Goal: Task Accomplishment & Management: Complete application form

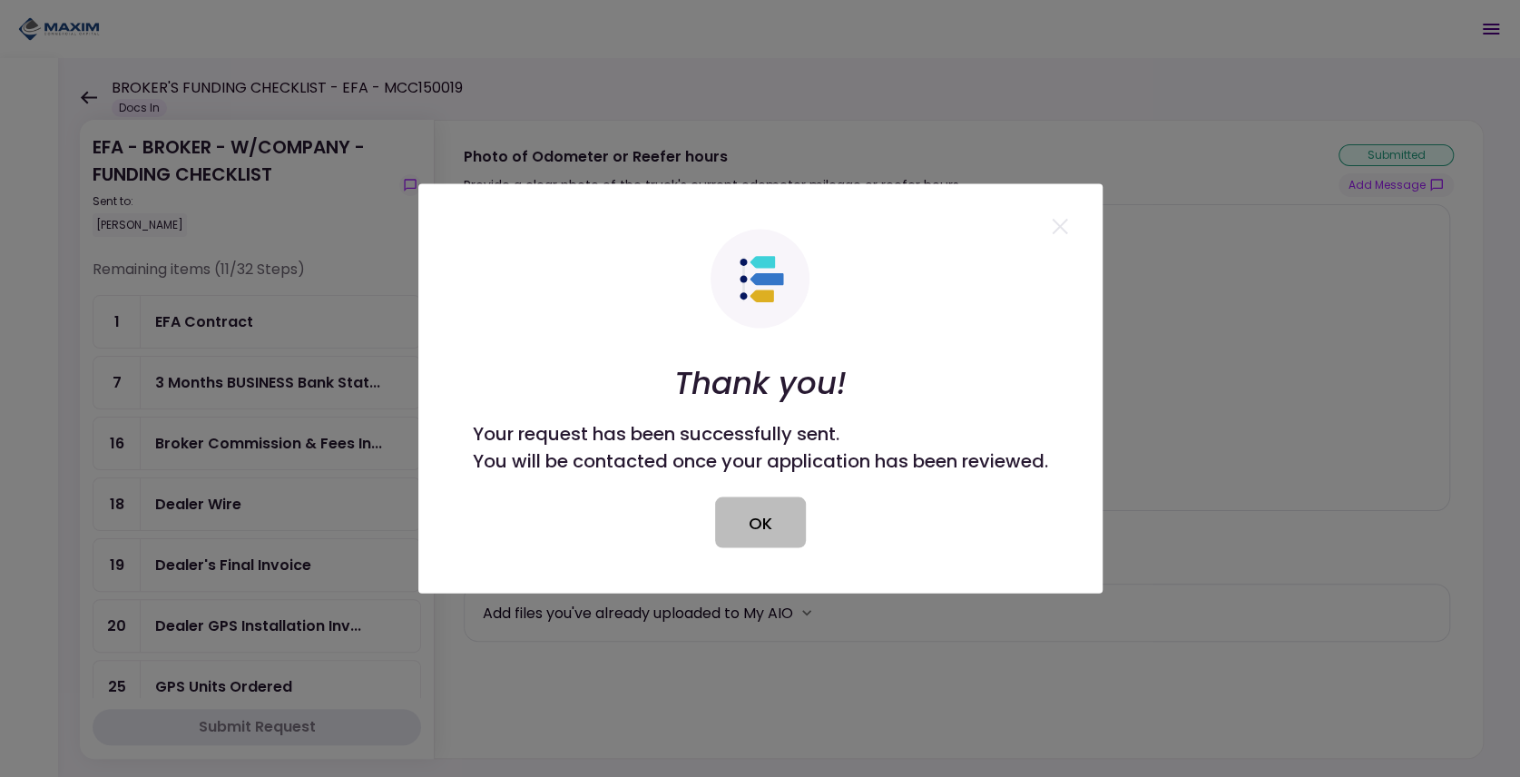
click at [746, 537] on button "OK" at bounding box center [760, 522] width 91 height 51
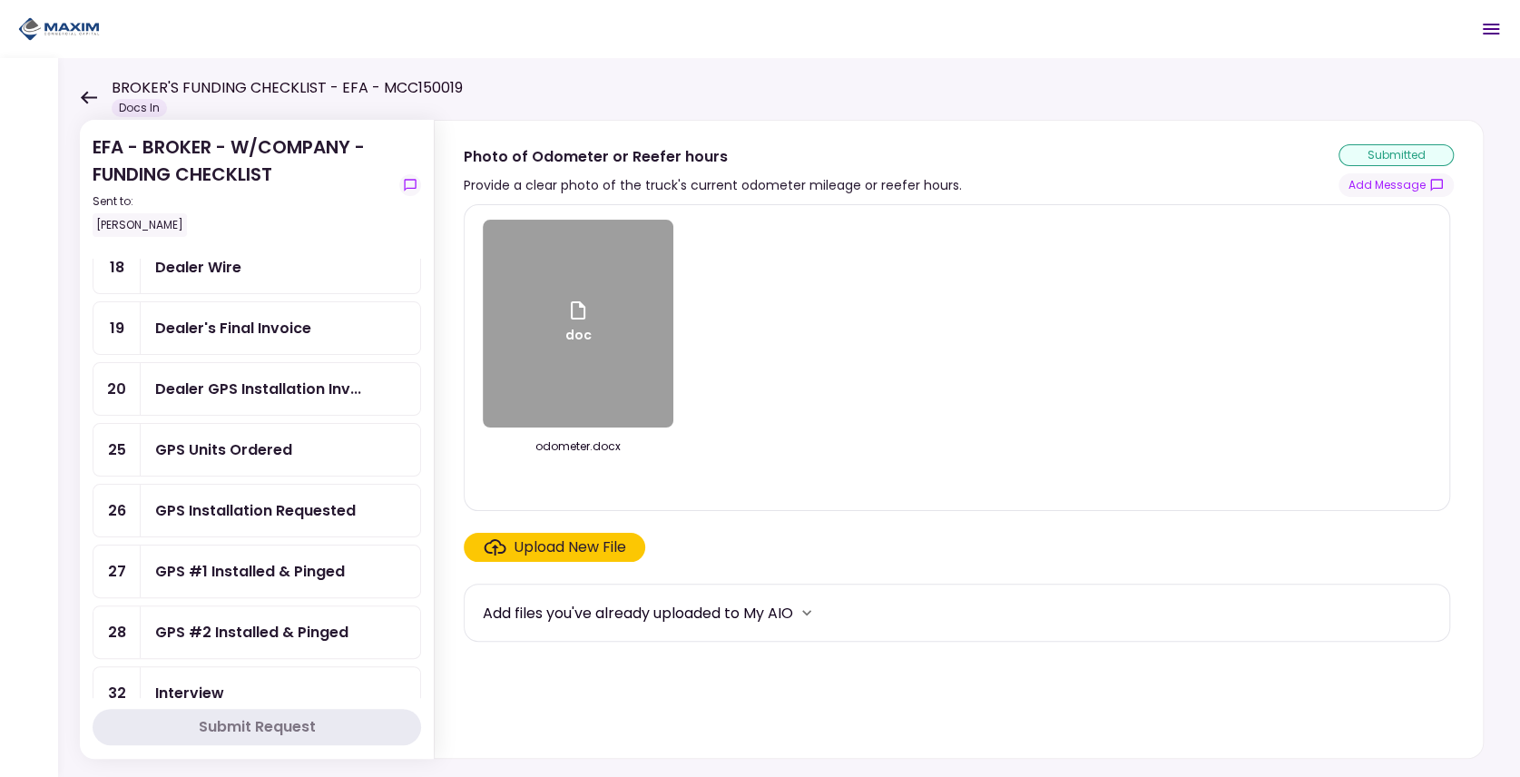
scroll to position [241, 0]
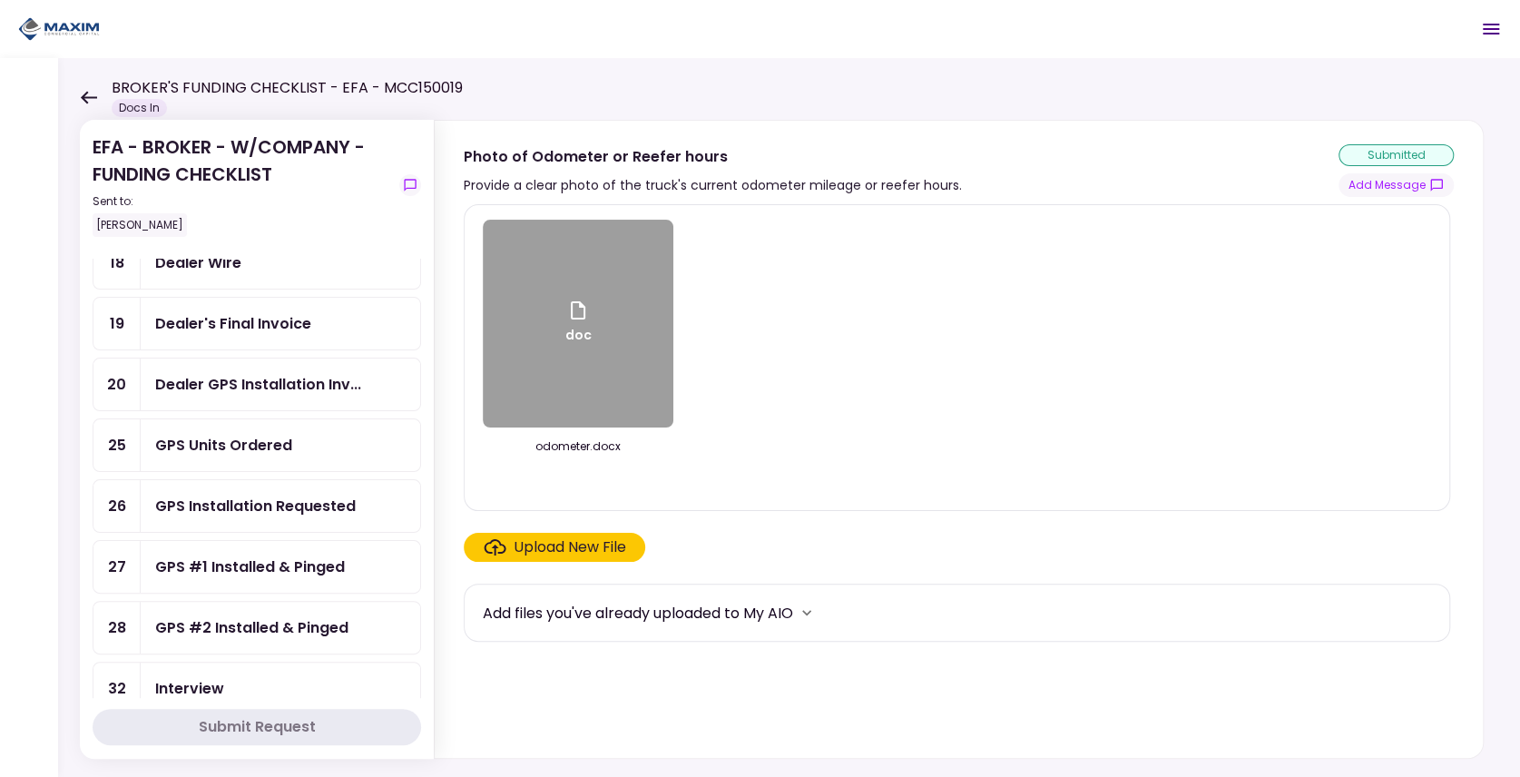
click at [236, 512] on div "GPS Installation Requested" at bounding box center [281, 506] width 280 height 52
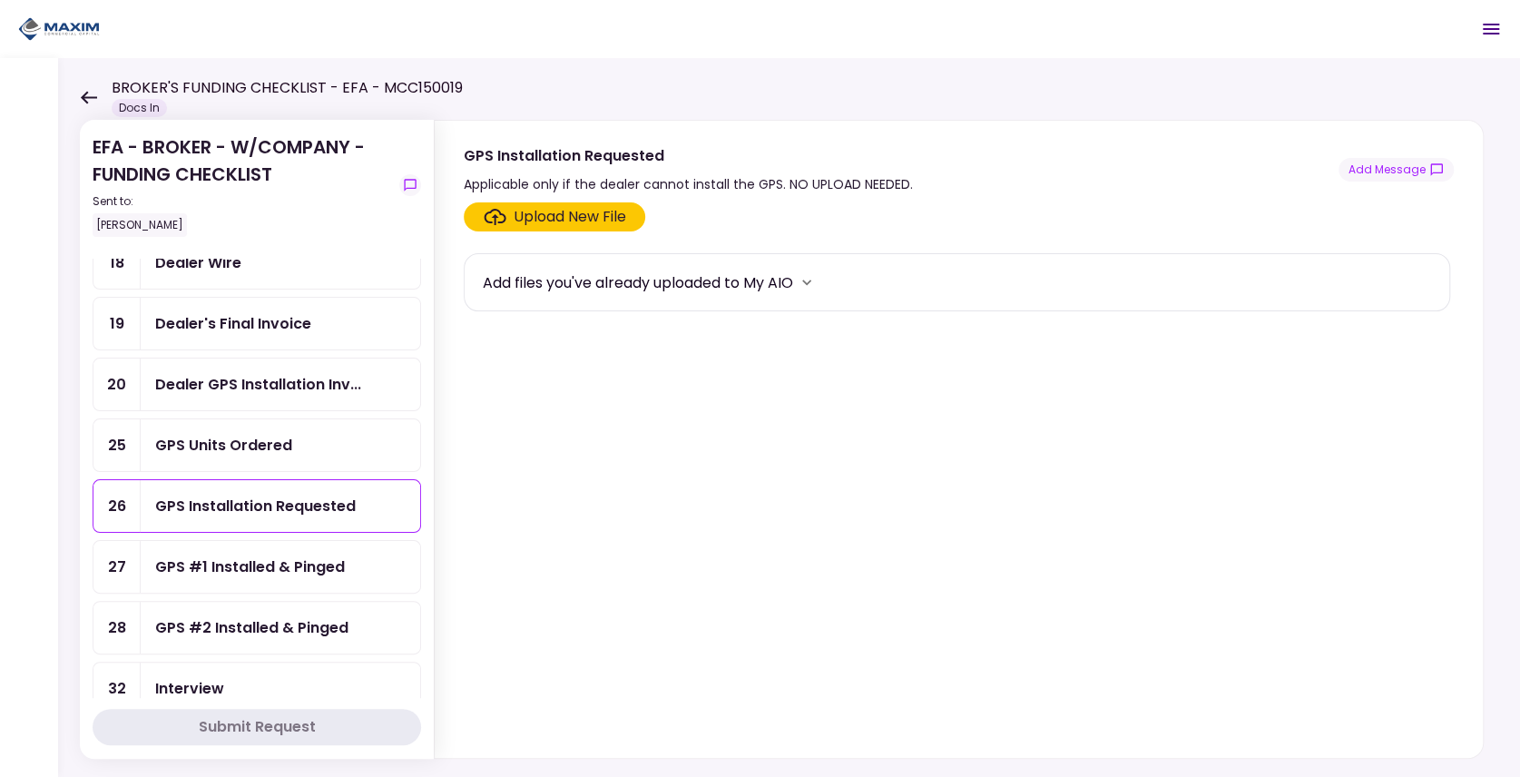
click at [232, 556] on div "GPS #1 Installed & Pinged" at bounding box center [250, 567] width 190 height 23
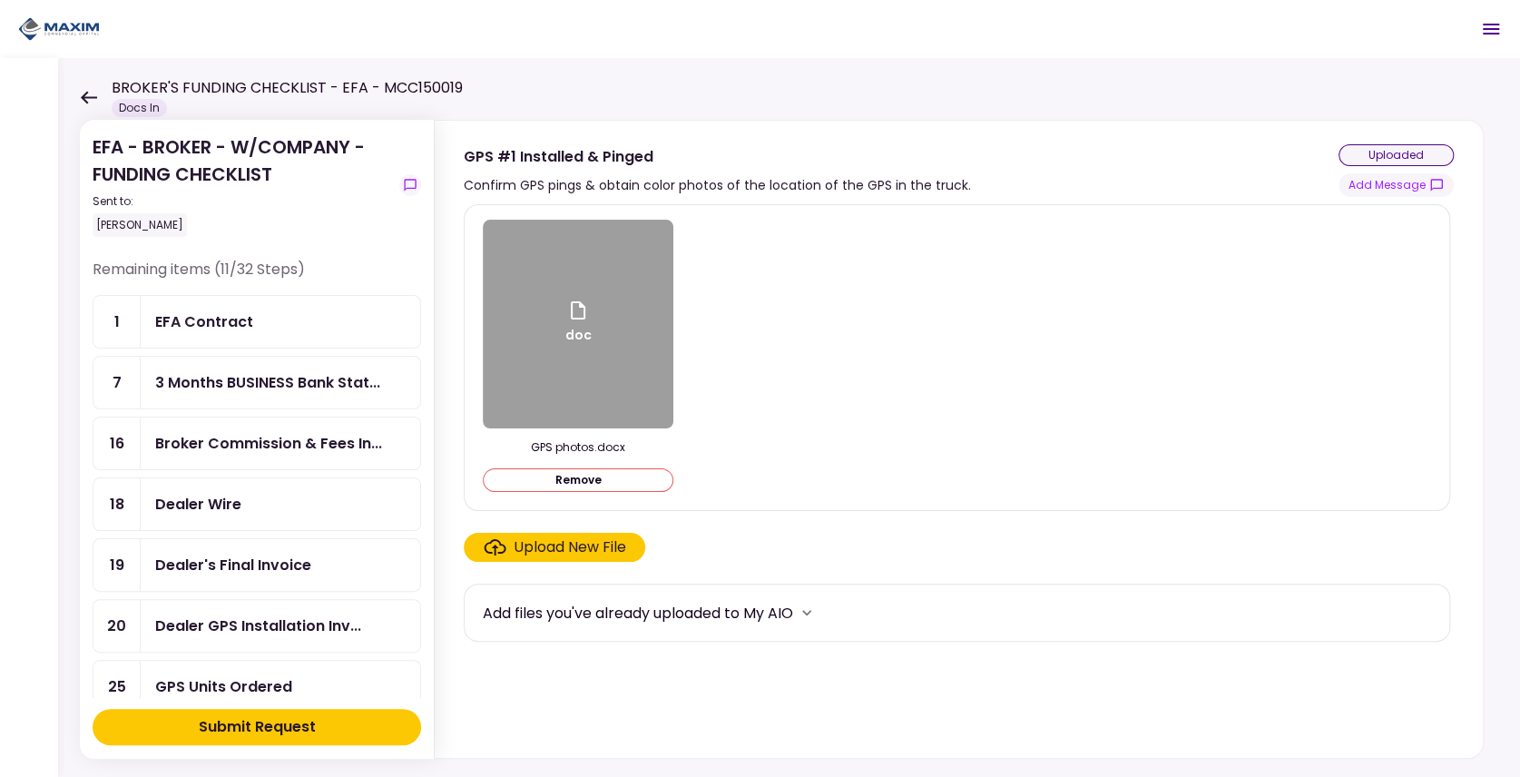
drag, startPoint x: 960, startPoint y: 311, endPoint x: 934, endPoint y: 316, distance: 26.7
click at [960, 311] on div "doc GPS photos.docx Remove" at bounding box center [957, 358] width 949 height 276
click at [223, 457] on div "Broker Commission & Fees Invoice" at bounding box center [269, 466] width 192 height 35
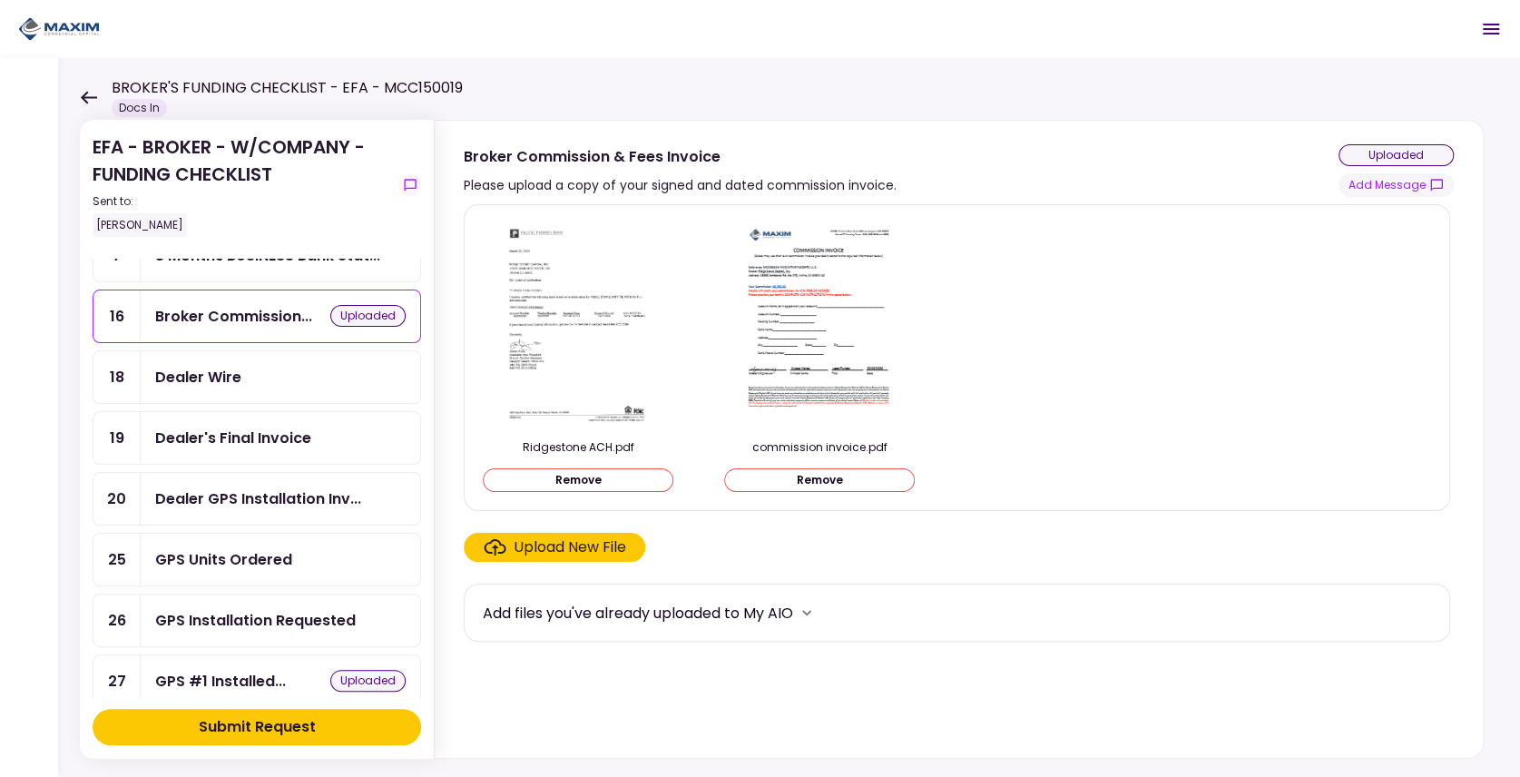
scroll to position [182, 0]
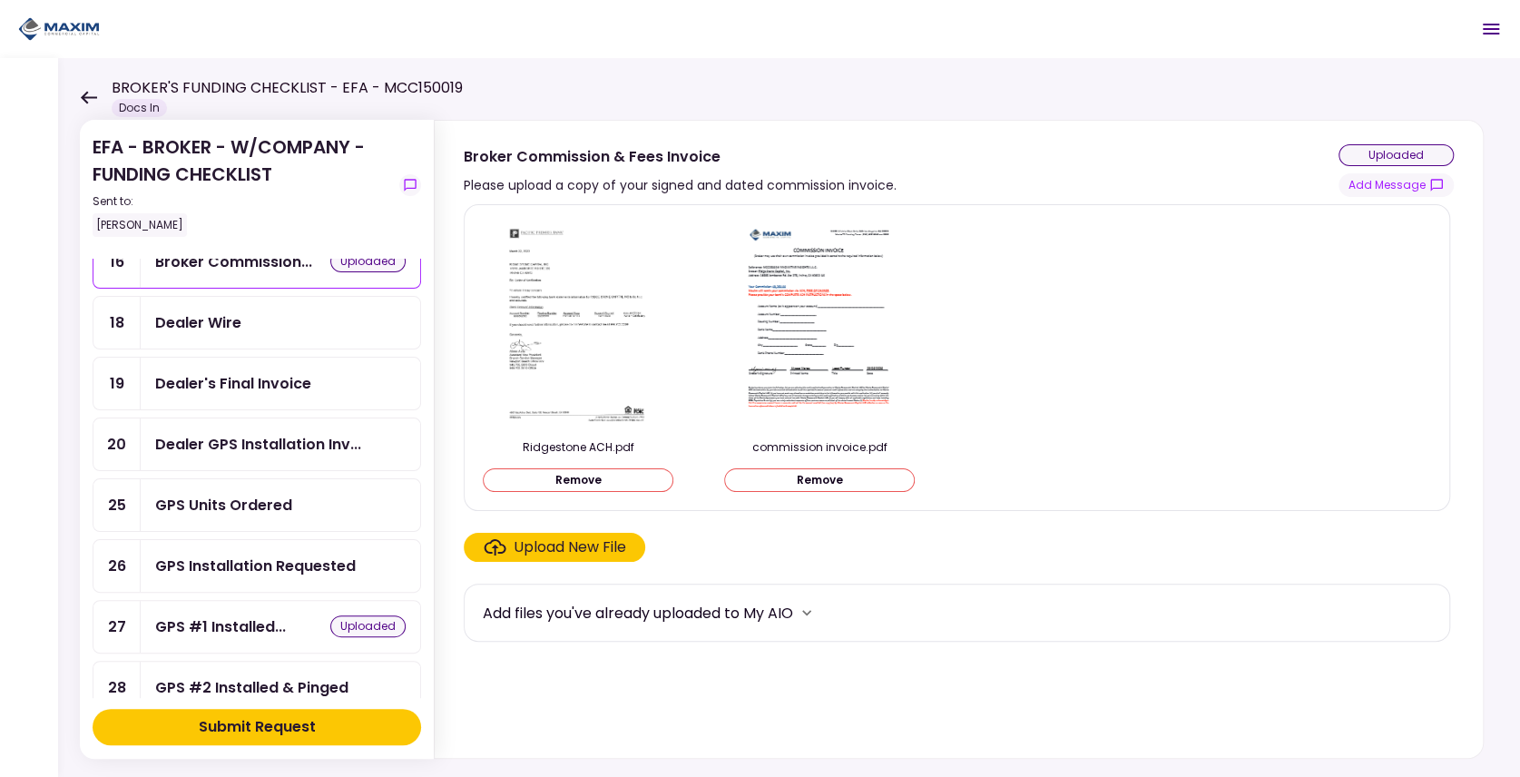
click at [214, 317] on div "Dealer Wire" at bounding box center [198, 322] width 86 height 23
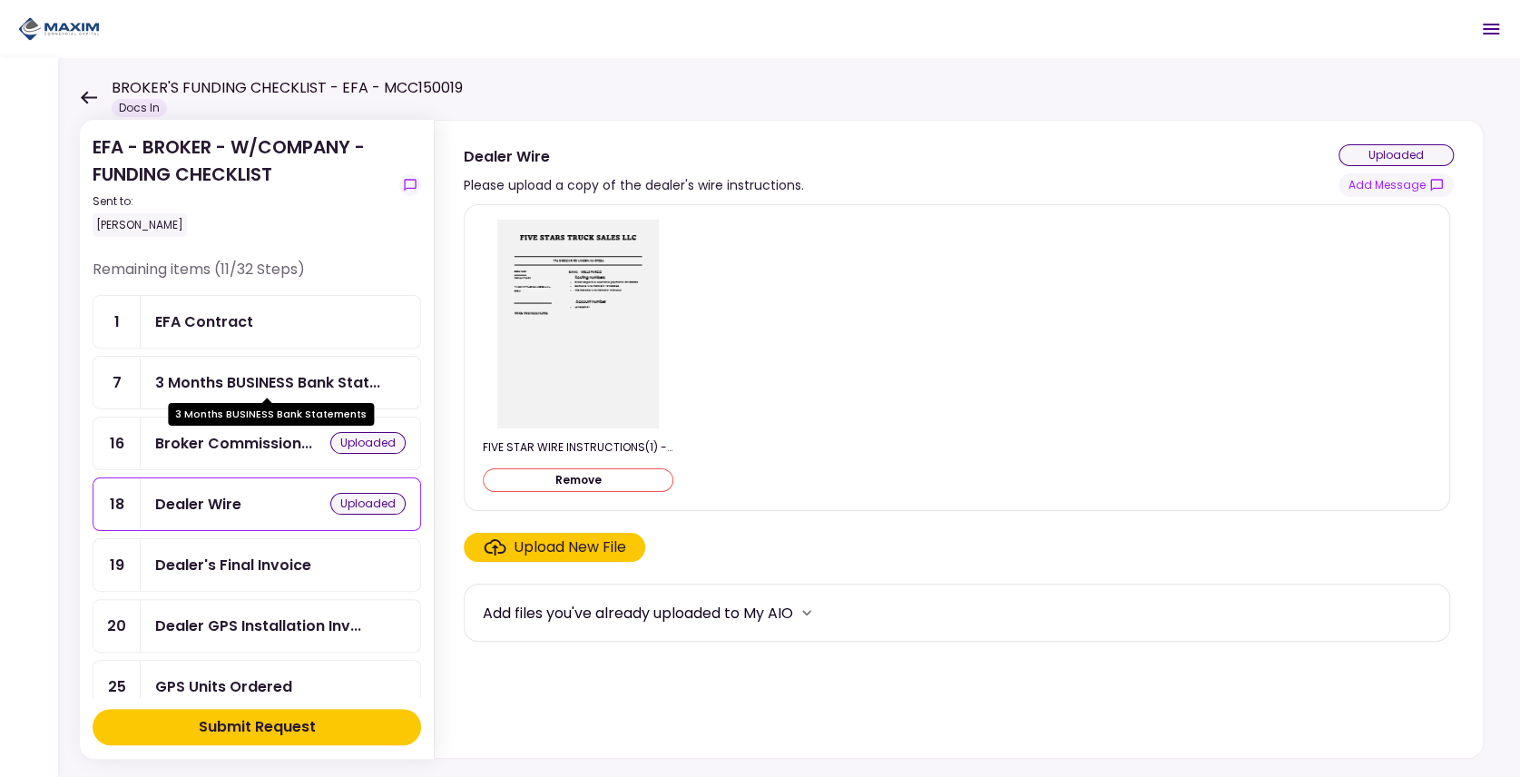
click at [236, 385] on div "3 Months BUSINESS Bank Stat..." at bounding box center [267, 382] width 225 height 23
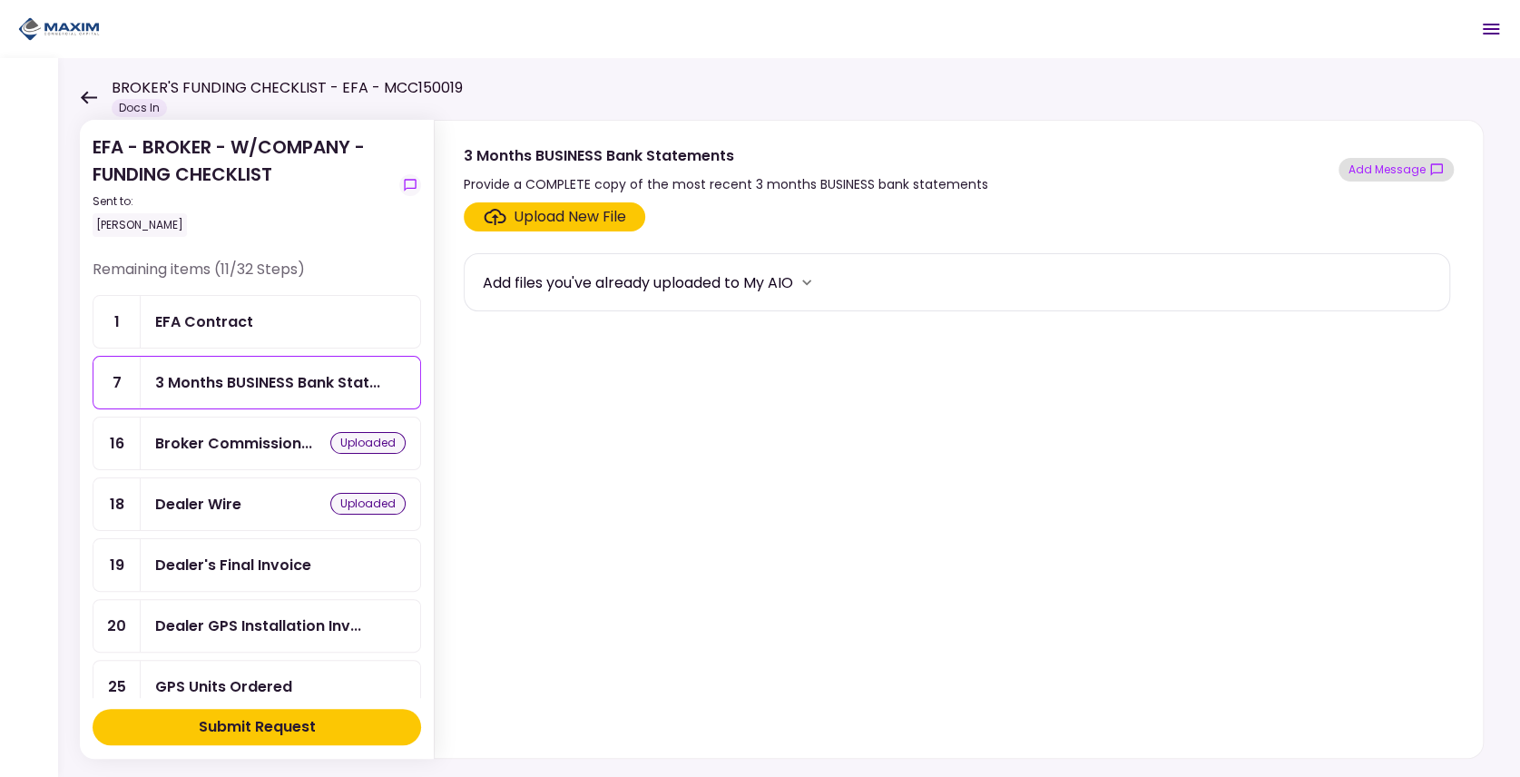
click at [1392, 169] on button "Add Message" at bounding box center [1396, 170] width 115 height 24
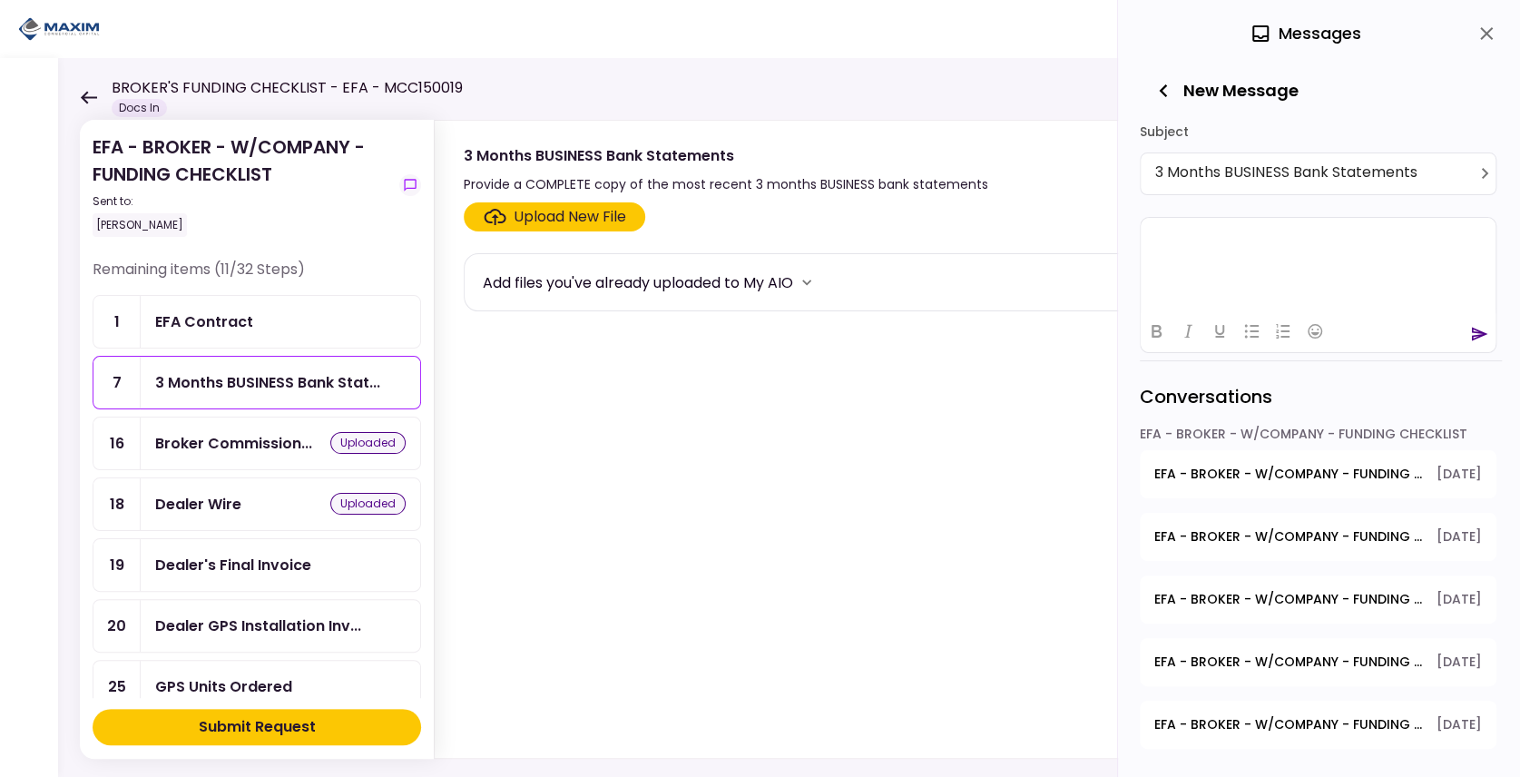
click at [1269, 261] on html at bounding box center [1318, 239] width 355 height 44
click at [1488, 335] on icon "send" at bounding box center [1479, 334] width 18 height 18
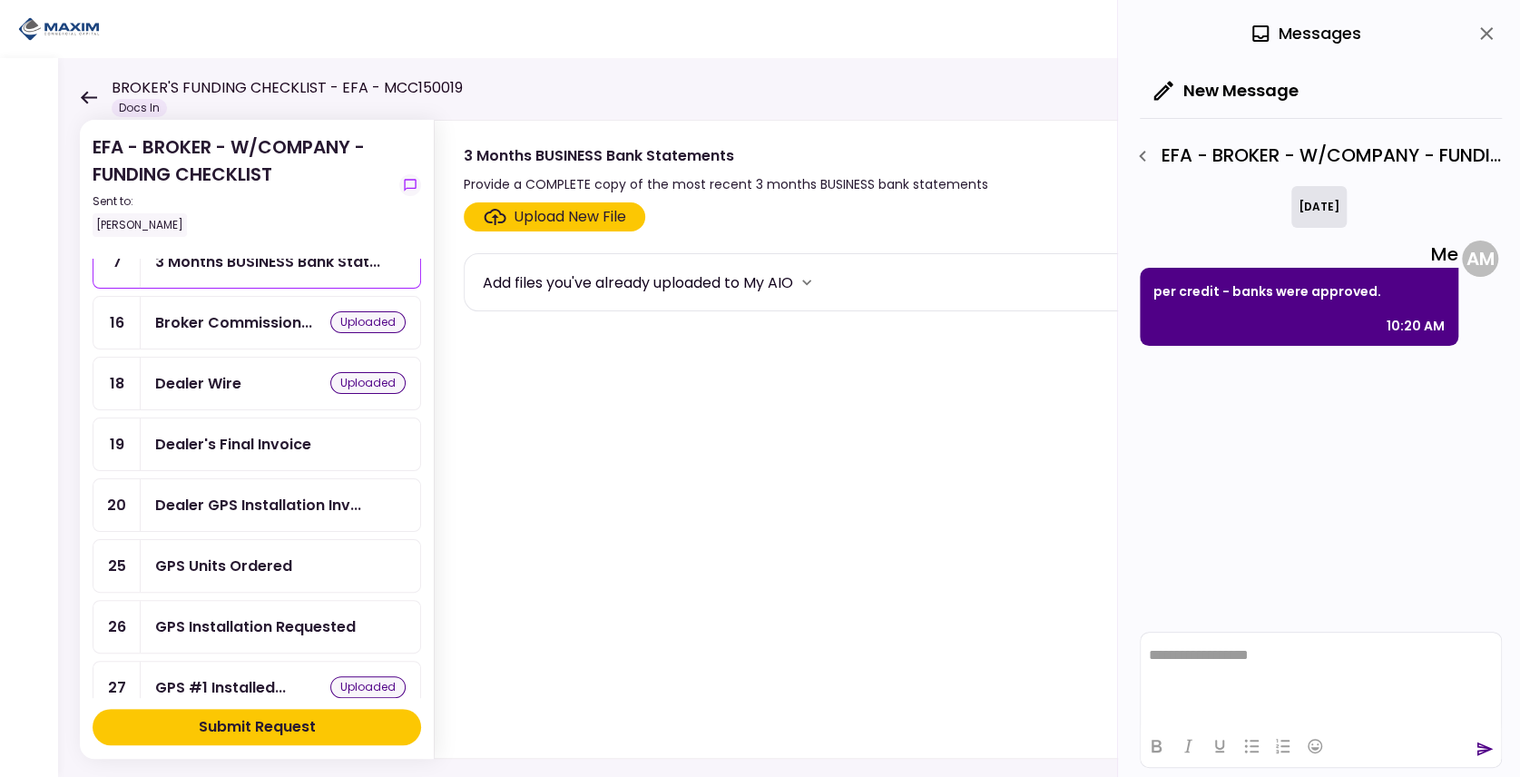
click at [295, 508] on div "Dealer GPS Installation Inv..." at bounding box center [281, 505] width 280 height 52
click at [1222, 83] on button "New Message" at bounding box center [1226, 90] width 173 height 47
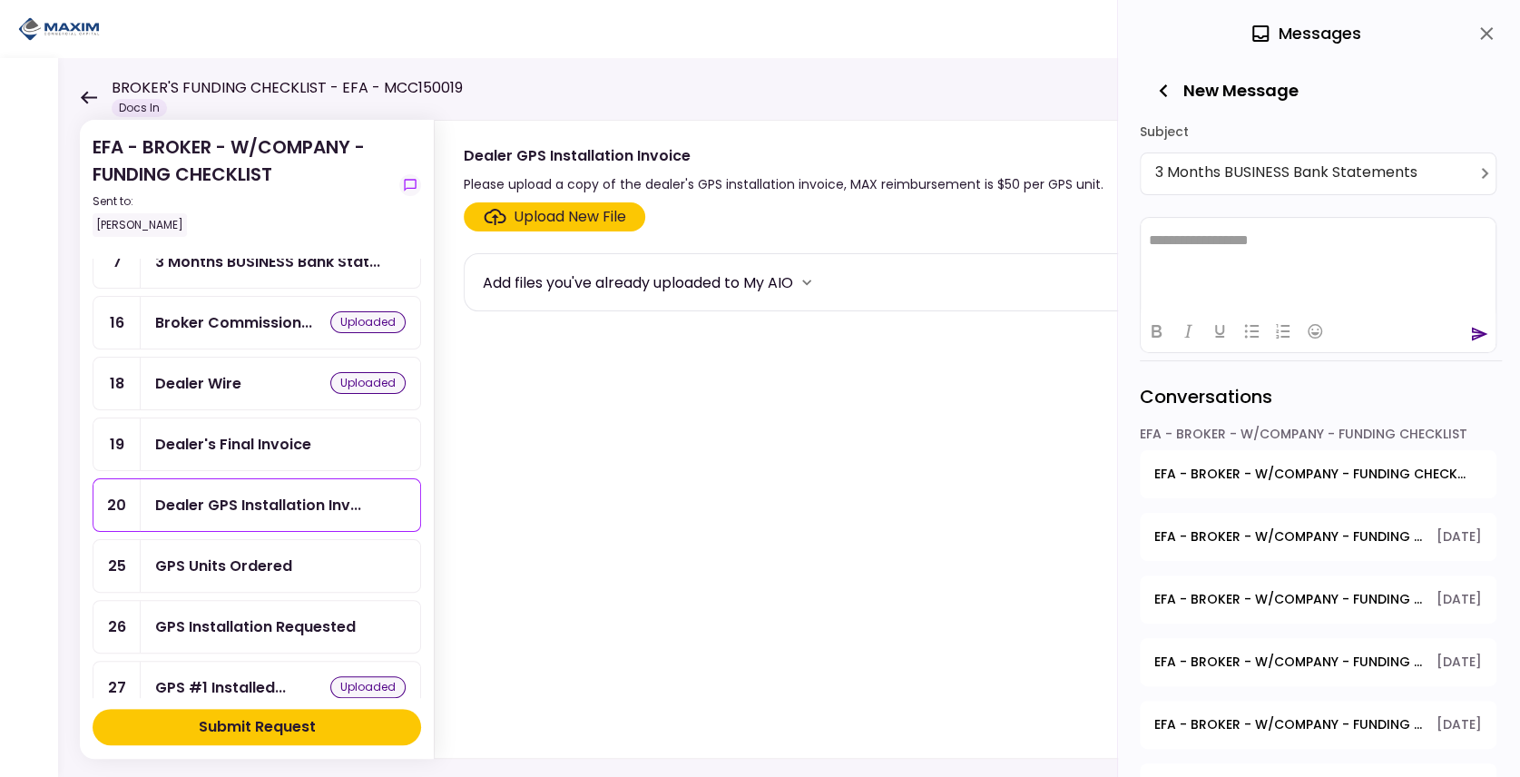
click at [1186, 263] on html "**********" at bounding box center [1318, 240] width 355 height 46
click at [1483, 329] on icon "send" at bounding box center [1479, 334] width 18 height 18
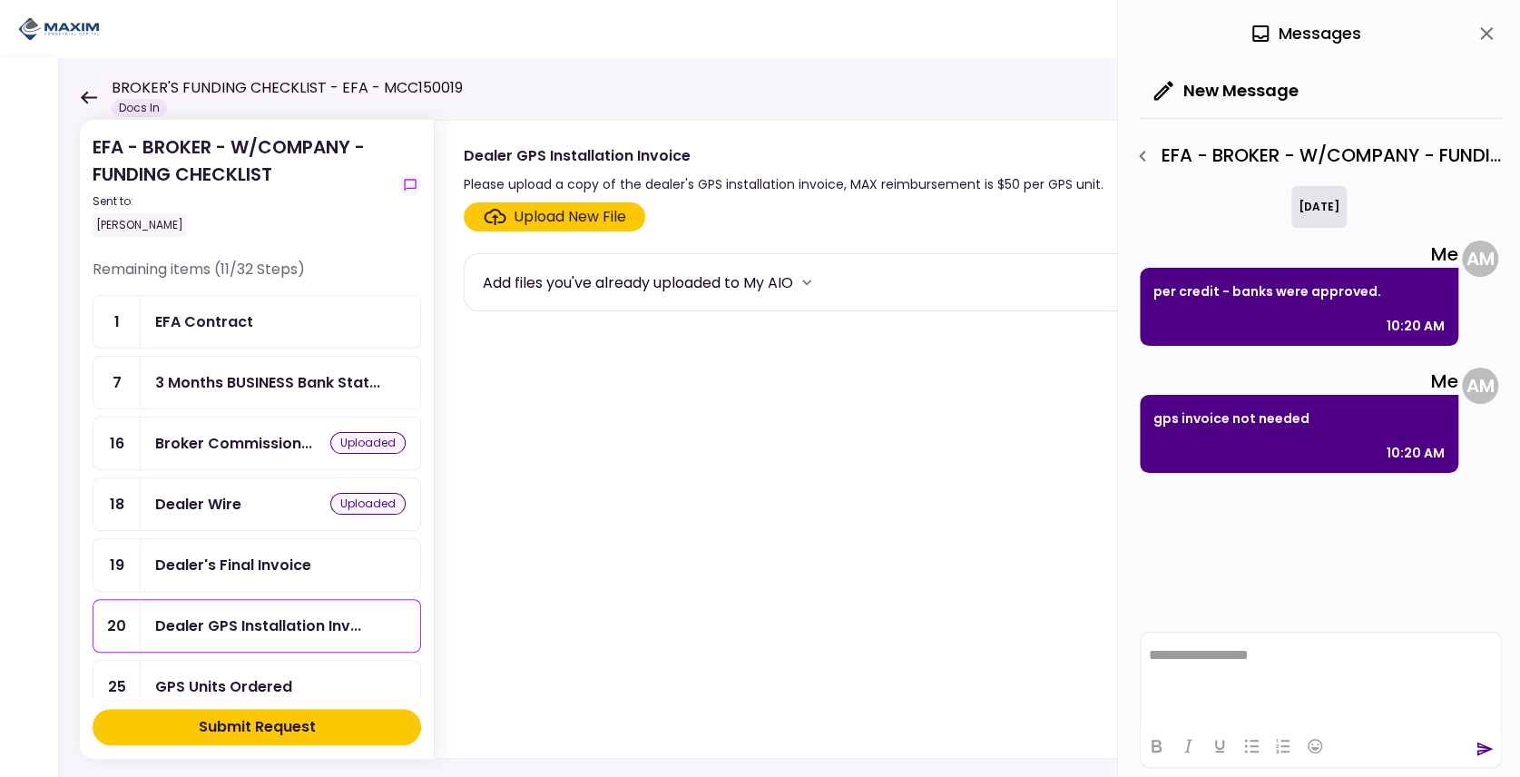
click at [715, 482] on section "Upload New File Add files you've already uploaded to My AIO" at bounding box center [959, 476] width 990 height 548
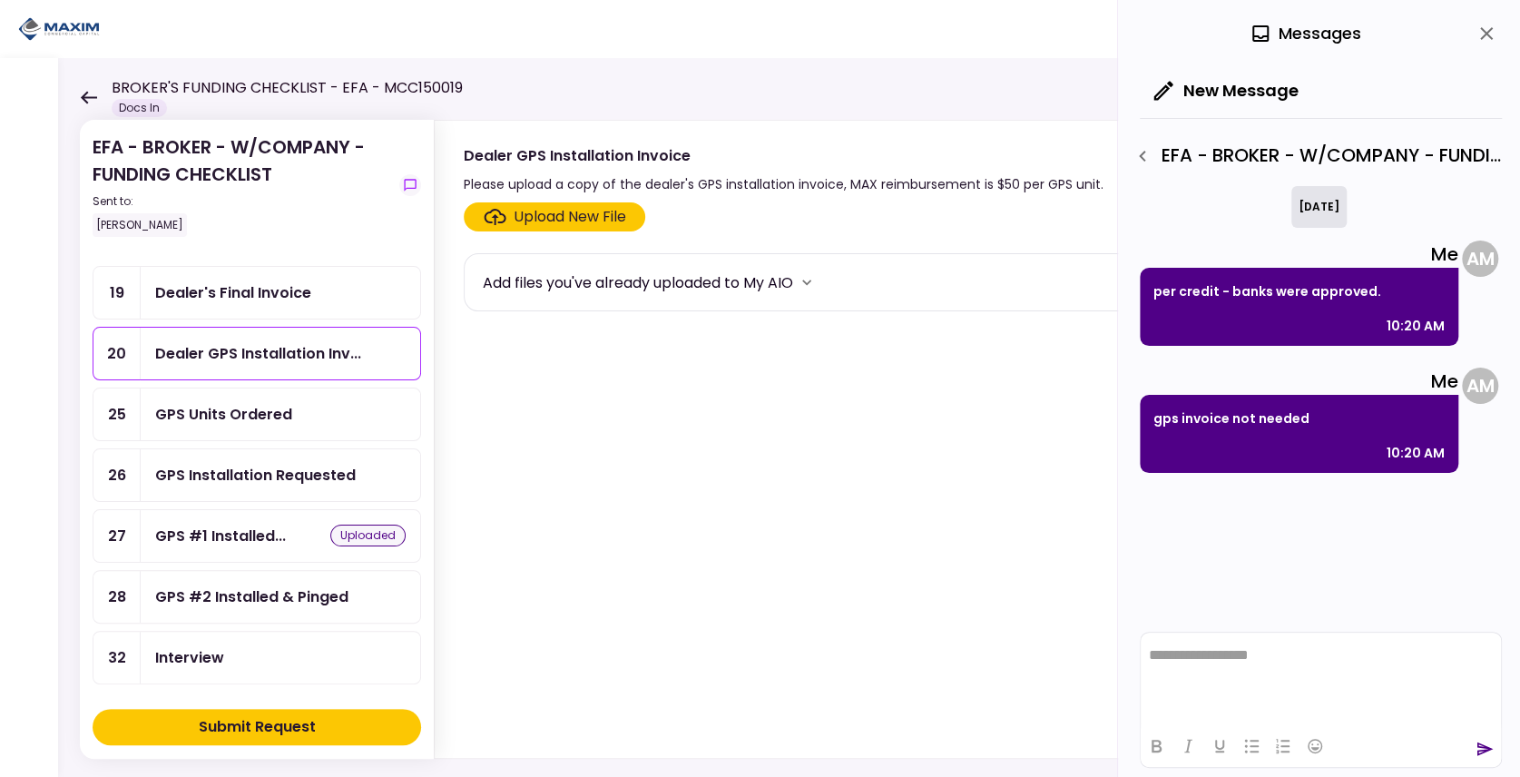
scroll to position [302, 0]
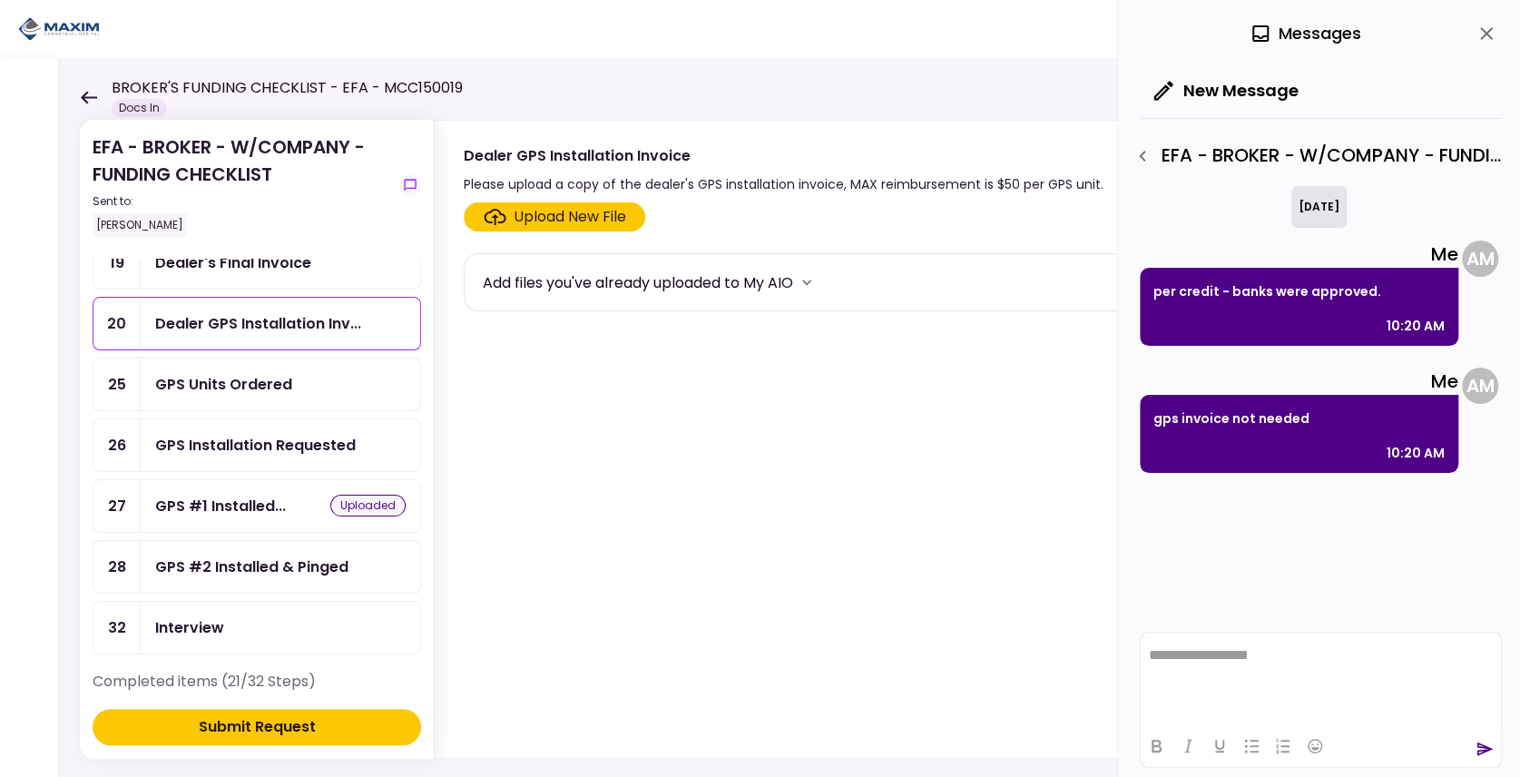
click at [247, 730] on div "Submit Request" at bounding box center [257, 727] width 117 height 22
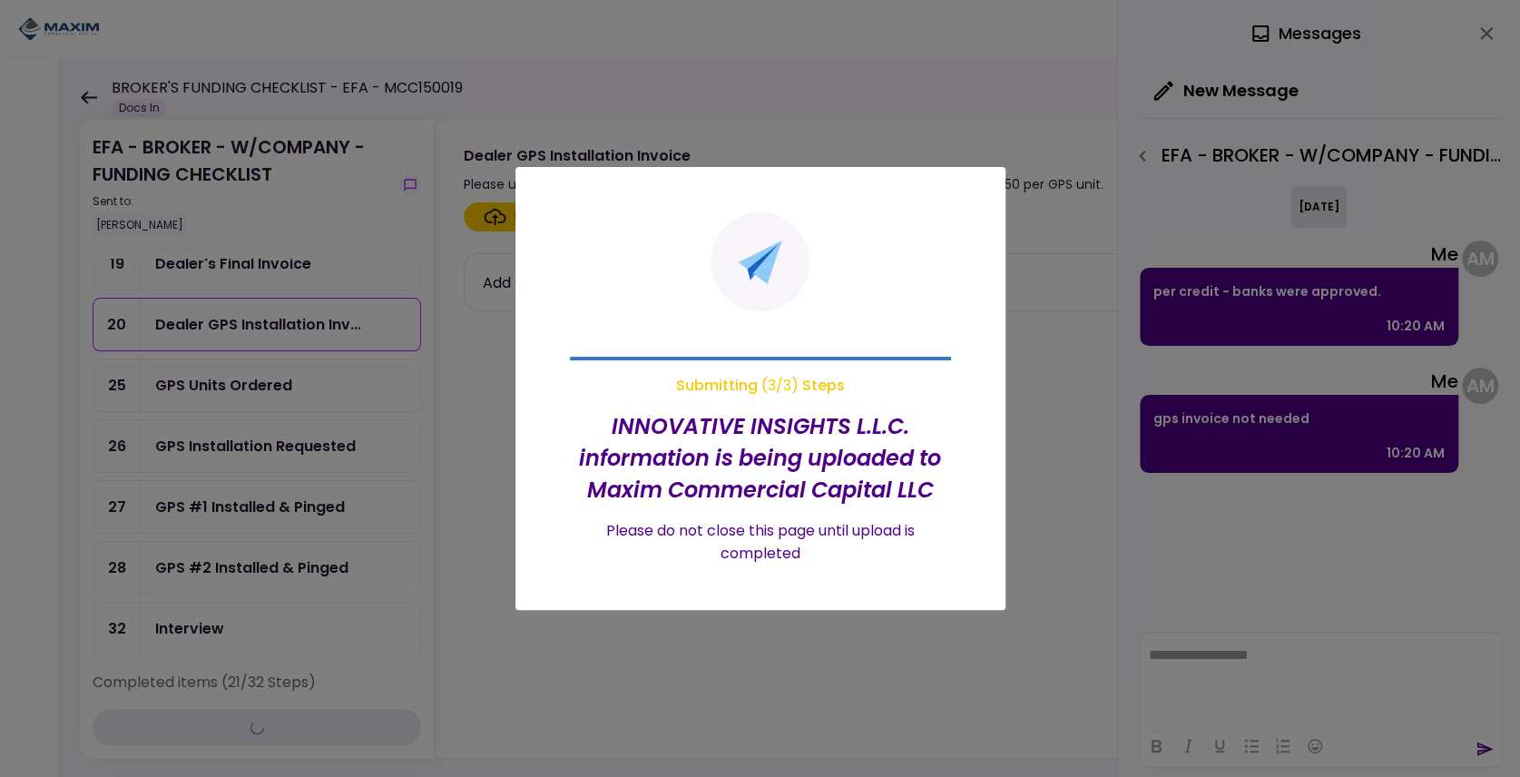
scroll to position [183, 0]
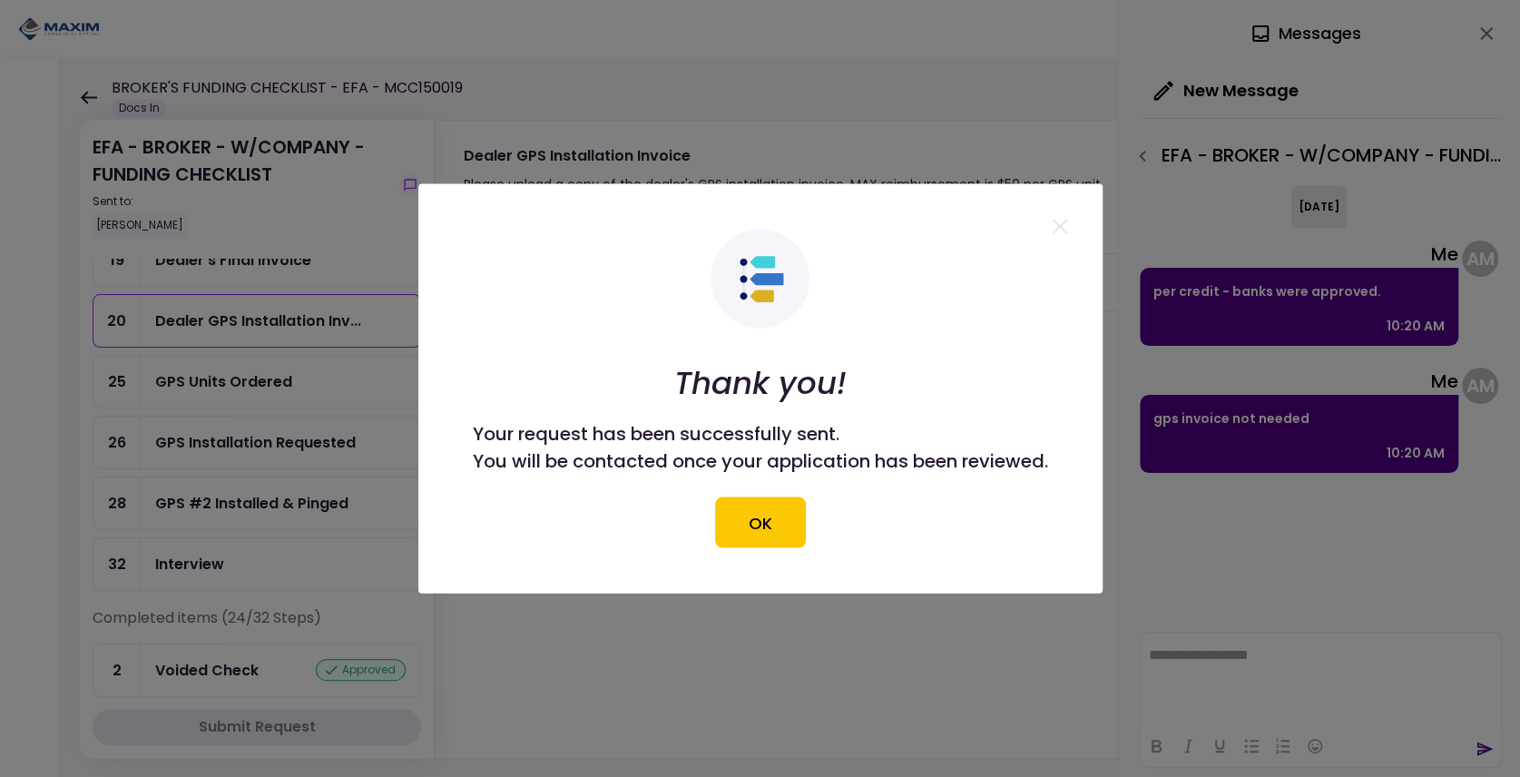
click at [713, 543] on div "Thank you! Your request has been successfully sent. You will be contacted once …" at bounding box center [760, 389] width 575 height 319
click at [726, 535] on button "OK" at bounding box center [760, 522] width 91 height 51
